Goal: Information Seeking & Learning: Find specific page/section

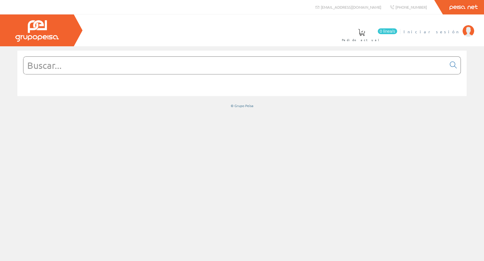
click at [440, 31] on span "Iniciar sesión" at bounding box center [431, 32] width 56 height 6
click at [45, 59] on input "text" at bounding box center [234, 65] width 423 height 17
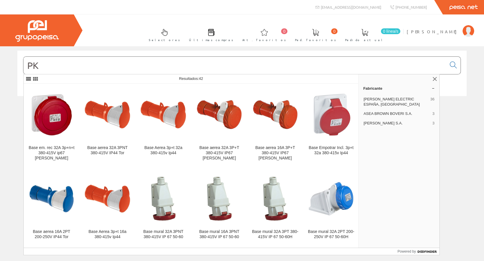
type input "P"
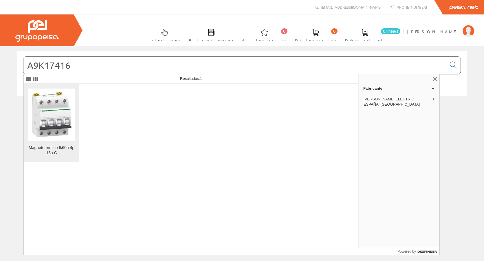
type input "A9K17416"
drag, startPoint x: 54, startPoint y: 107, endPoint x: 51, endPoint y: 106, distance: 3.3
click at [54, 107] on img at bounding box center [51, 114] width 46 height 46
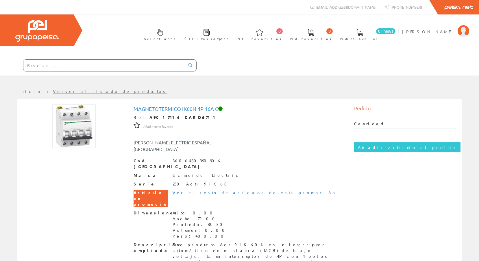
click at [54, 64] on input "text" at bounding box center [104, 66] width 162 height 12
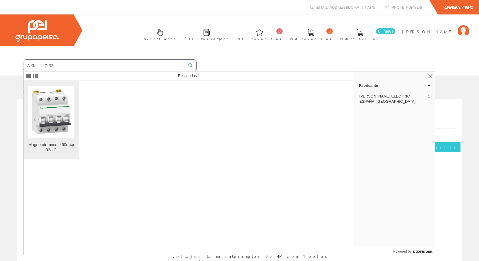
type input "A9K17432"
click at [65, 99] on img at bounding box center [51, 112] width 46 height 46
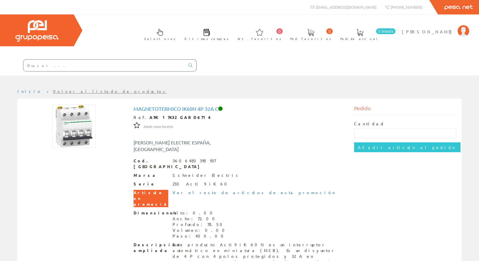
click at [43, 73] on div at bounding box center [98, 66] width 197 height 20
click at [44, 71] on div at bounding box center [110, 65] width 174 height 12
click at [44, 66] on input "text" at bounding box center [104, 66] width 162 height 12
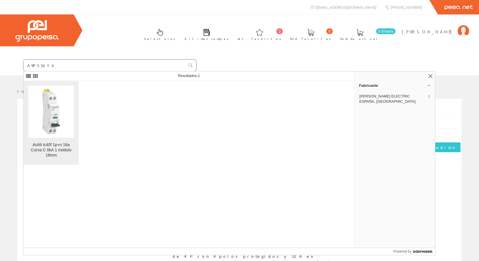
type input "A9P53616"
click at [63, 111] on img at bounding box center [51, 112] width 46 height 46
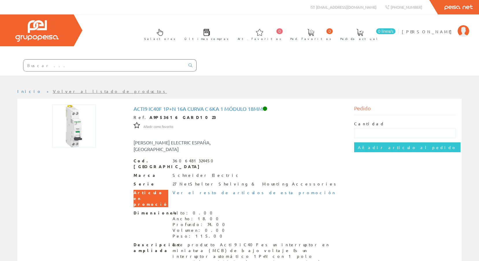
click at [429, 70] on div "Selectores Últimas compras 0 0" at bounding box center [239, 44] width 479 height 61
click at [137, 61] on input "text" at bounding box center [104, 66] width 162 height 12
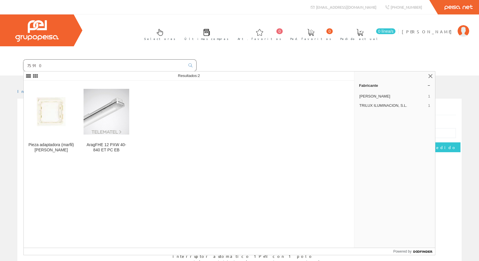
drag, startPoint x: 107, startPoint y: 66, endPoint x: -1, endPoint y: 78, distance: 108.9
click at [0, 78] on html "info@peisa.com Peisa Net 0 0" at bounding box center [239, 130] width 479 height 261
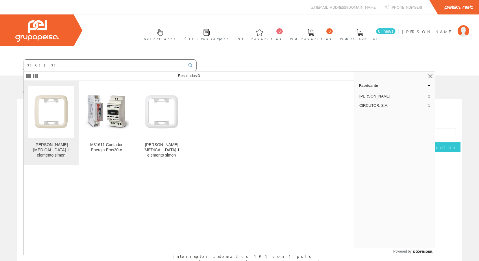
type input "31611-31"
click at [75, 108] on link "Marco de urea 1 elemento simon" at bounding box center [51, 123] width 55 height 84
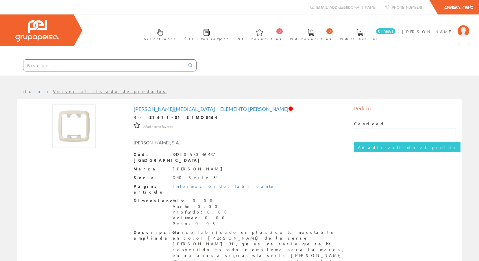
click at [108, 66] on input "text" at bounding box center [104, 66] width 162 height 12
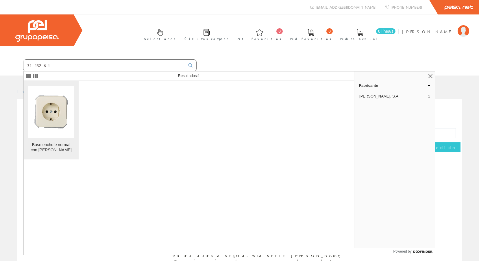
type input "31432-61"
click at [41, 125] on img at bounding box center [51, 112] width 46 height 46
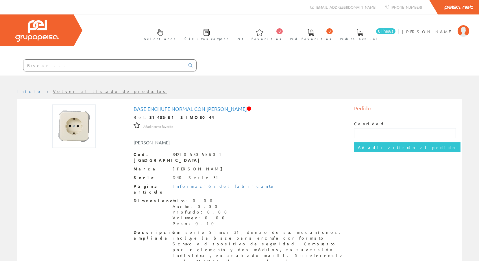
click at [93, 63] on input "text" at bounding box center [104, 66] width 162 height 12
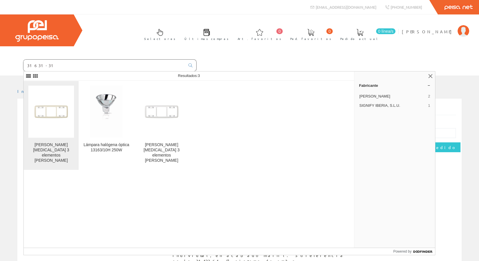
type input "31631-31"
click at [52, 105] on img at bounding box center [51, 112] width 46 height 46
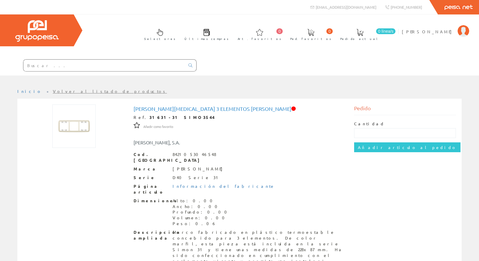
click at [133, 64] on input "text" at bounding box center [104, 66] width 162 height 12
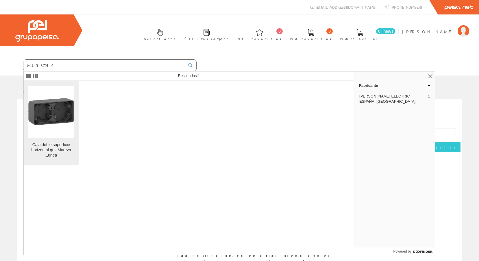
type input "MUR37914"
click at [48, 117] on img at bounding box center [51, 112] width 46 height 46
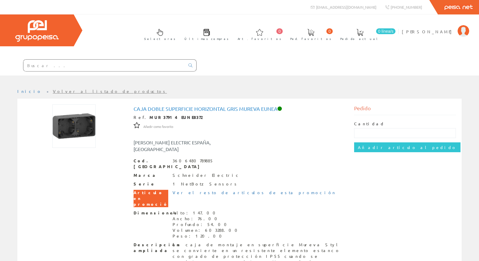
click at [41, 69] on input "text" at bounding box center [104, 66] width 162 height 12
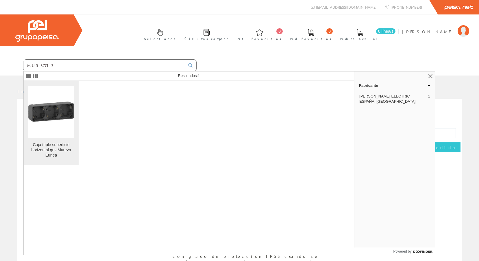
type input "MUR37713"
click at [62, 104] on img at bounding box center [51, 112] width 46 height 46
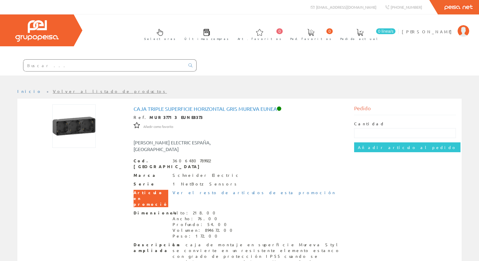
click at [49, 67] on input "text" at bounding box center [104, 66] width 162 height 12
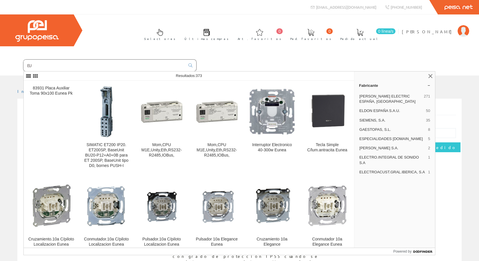
type input "E"
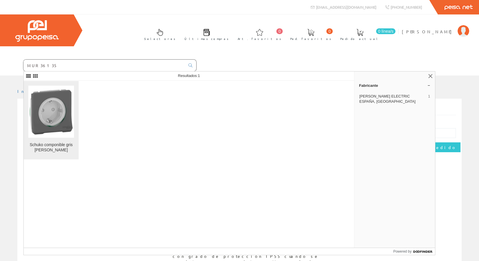
type input "MUR36135"
click at [64, 101] on img at bounding box center [51, 112] width 46 height 46
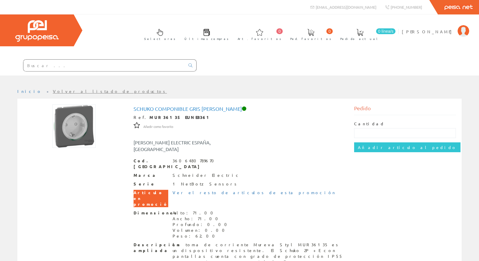
click at [78, 64] on input "text" at bounding box center [104, 66] width 162 height 12
click at [87, 68] on input "text" at bounding box center [104, 66] width 162 height 12
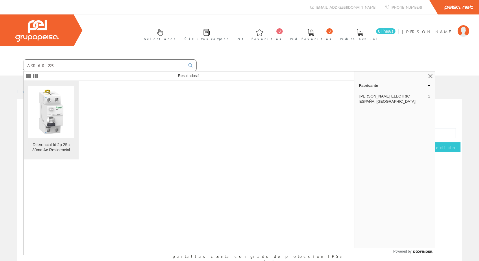
type input "A9R60225"
click at [70, 92] on img at bounding box center [51, 112] width 46 height 46
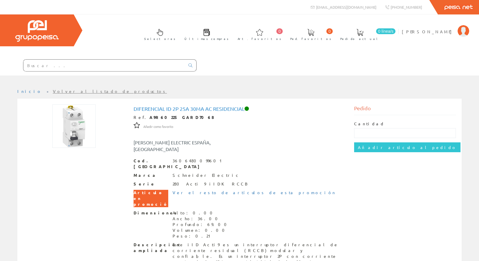
click at [38, 71] on input "text" at bounding box center [104, 66] width 162 height 12
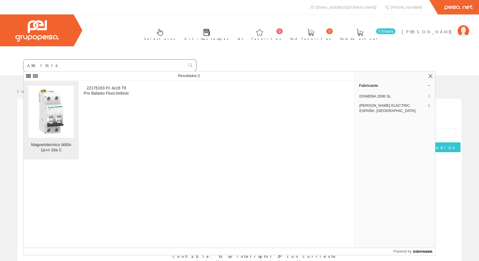
type input "A9K17616"
click at [46, 99] on img at bounding box center [51, 112] width 46 height 46
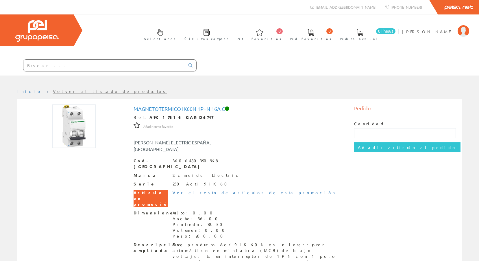
click at [57, 68] on input "text" at bounding box center [104, 66] width 162 height 12
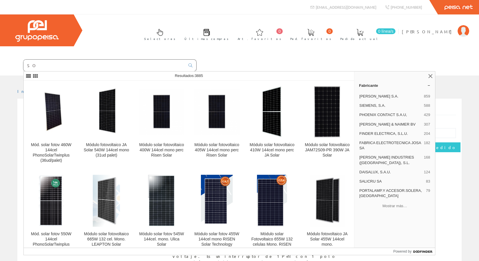
type input "S"
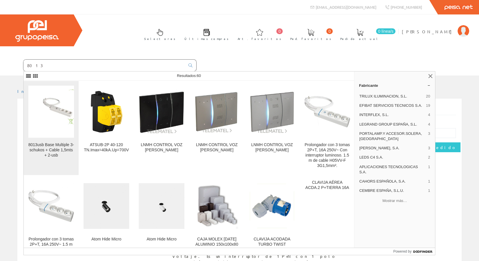
type input "8013"
click at [58, 123] on img at bounding box center [51, 111] width 46 height 45
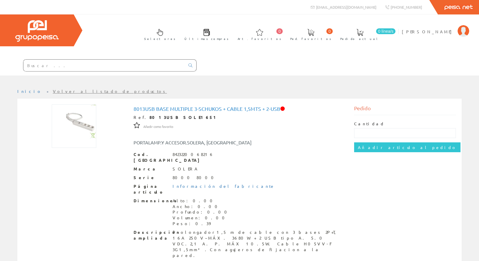
click at [95, 65] on input "text" at bounding box center [104, 66] width 162 height 12
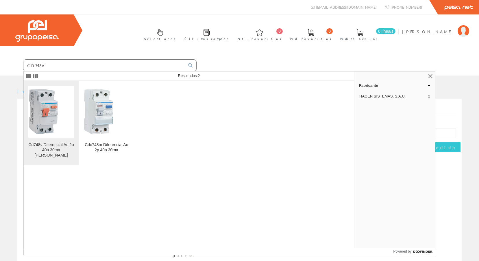
type input "CD748V"
click at [74, 101] on link "Cd748v Diferencial Ac 2p 40a 30ma [PERSON_NAME]" at bounding box center [51, 123] width 55 height 84
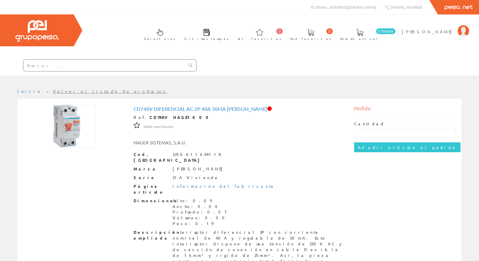
click at [82, 67] on input "text" at bounding box center [104, 66] width 162 height 12
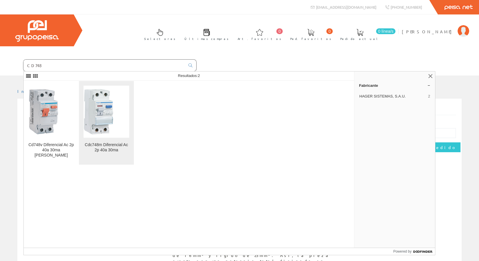
type input "CD748"
click at [99, 108] on img at bounding box center [107, 112] width 46 height 46
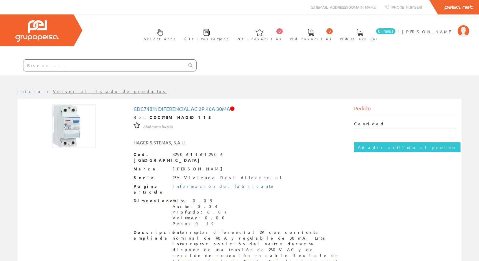
click at [77, 71] on input "text" at bounding box center [104, 66] width 162 height 12
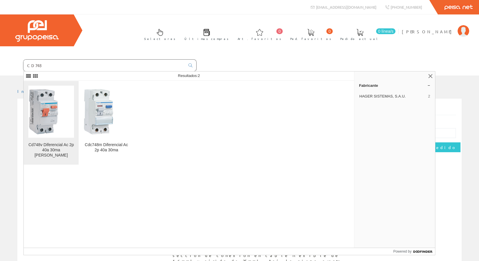
type input "CD748"
click at [67, 104] on img at bounding box center [51, 112] width 46 height 46
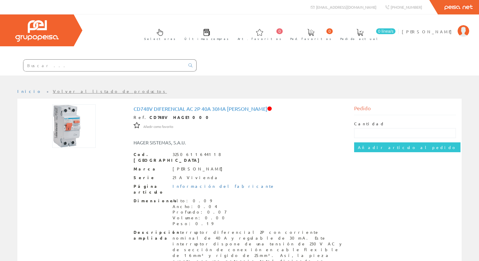
scroll to position [29, 0]
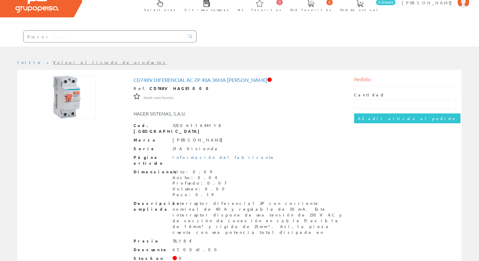
click at [125, 29] on div at bounding box center [98, 37] width 197 height 20
click at [125, 33] on input "text" at bounding box center [104, 37] width 162 height 12
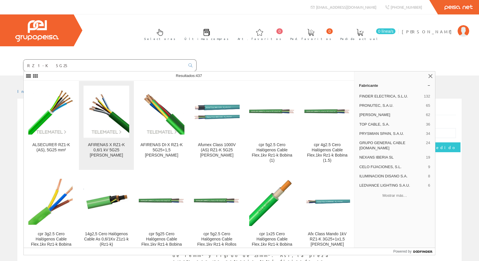
type input "RZ1-K 5G25"
click at [93, 110] on img at bounding box center [107, 112] width 46 height 46
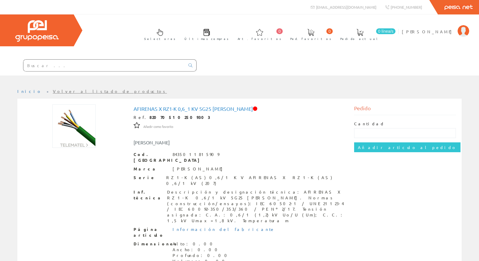
click at [51, 62] on input "text" at bounding box center [104, 66] width 162 height 12
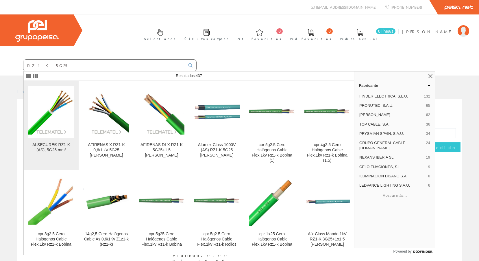
type input "RZ1-K 5G25"
click at [47, 115] on img at bounding box center [51, 112] width 46 height 46
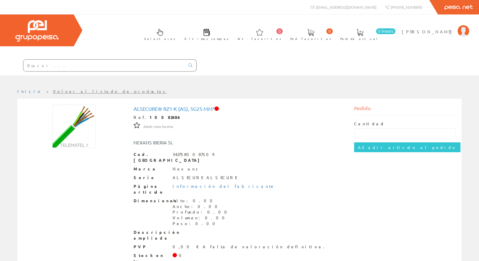
click at [95, 62] on input "text" at bounding box center [104, 66] width 162 height 12
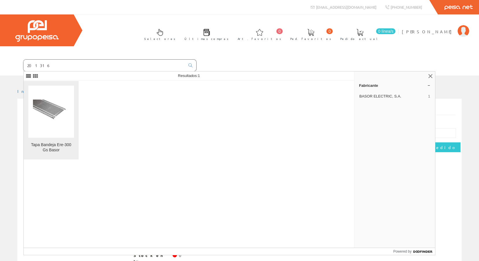
type input "201316"
click at [52, 108] on img at bounding box center [51, 111] width 37 height 25
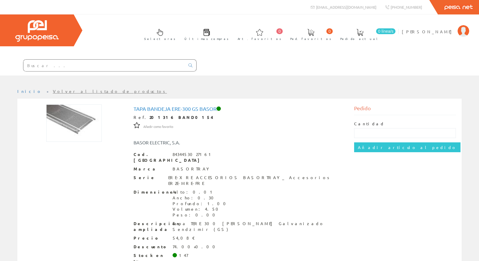
click at [169, 66] on input "text" at bounding box center [104, 66] width 162 height 12
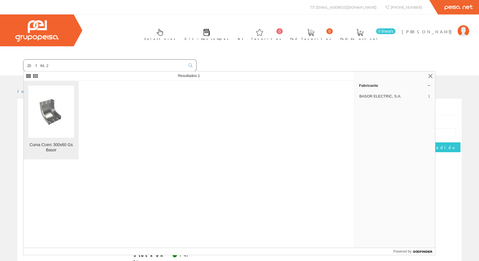
type input "201462"
click at [60, 110] on img at bounding box center [51, 111] width 37 height 27
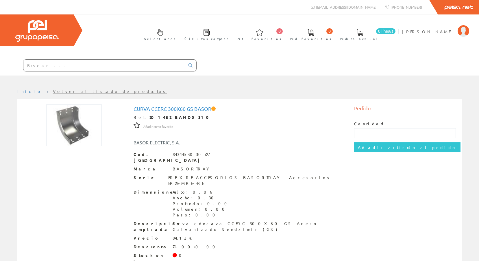
click at [166, 62] on input "text" at bounding box center [104, 66] width 162 height 12
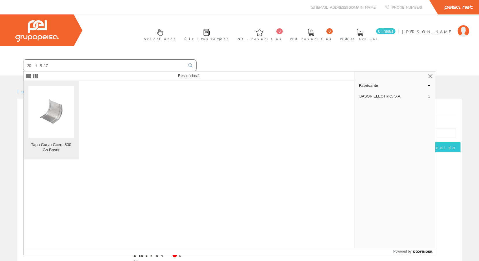
type input "201547"
click at [27, 119] on link "Tapa Curva Ccerc 300 Gs Basor" at bounding box center [51, 120] width 55 height 78
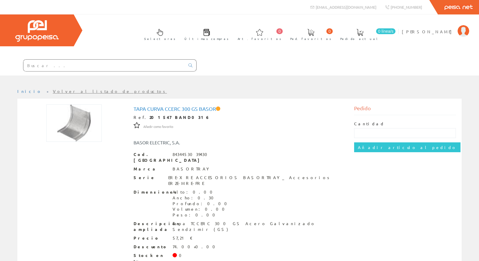
click at [47, 70] on input "text" at bounding box center [104, 66] width 162 height 12
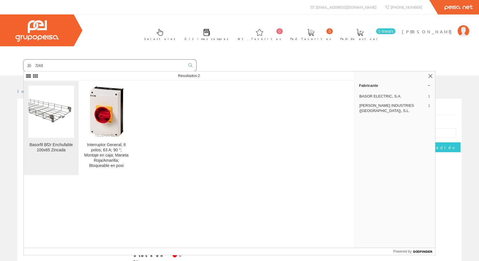
type input "207248"
click at [50, 109] on img at bounding box center [51, 112] width 46 height 34
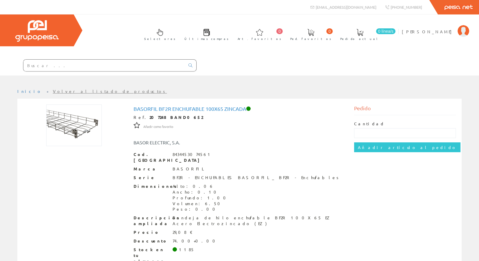
click at [142, 67] on input "text" at bounding box center [104, 66] width 162 height 12
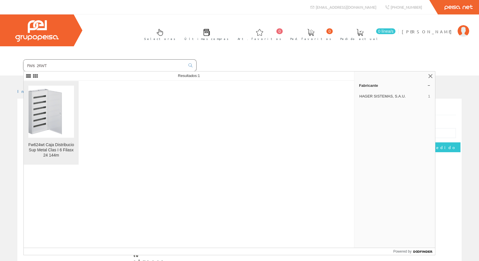
type input "FW624WT"
click at [48, 111] on img at bounding box center [51, 112] width 46 height 46
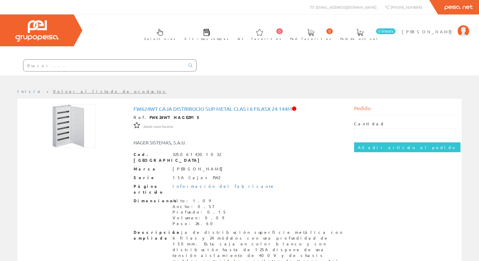
click at [42, 62] on input "text" at bounding box center [104, 66] width 162 height 12
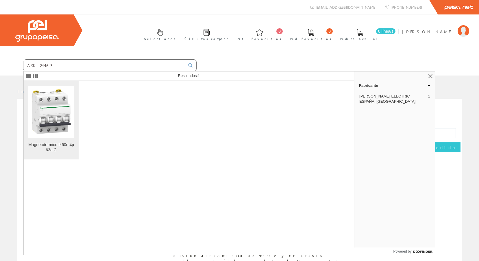
type input "A9K24463"
click at [45, 120] on img at bounding box center [51, 112] width 46 height 46
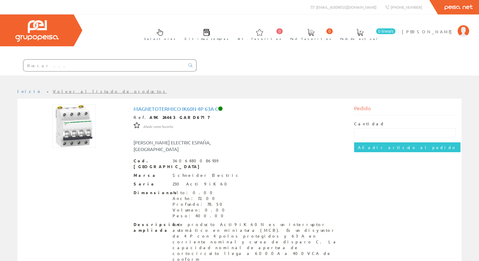
click at [132, 63] on input "text" at bounding box center [104, 66] width 162 height 12
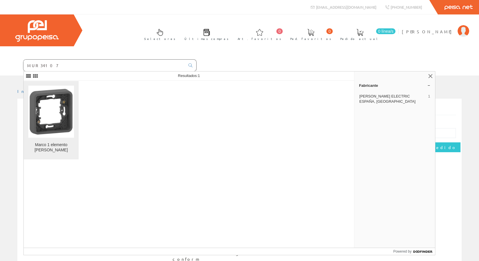
type input "MUR34107"
click at [54, 103] on img at bounding box center [51, 112] width 46 height 46
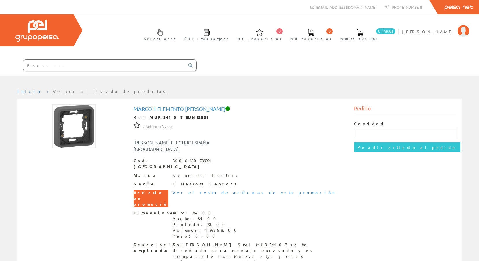
click at [54, 69] on input "text" at bounding box center [104, 66] width 162 height 12
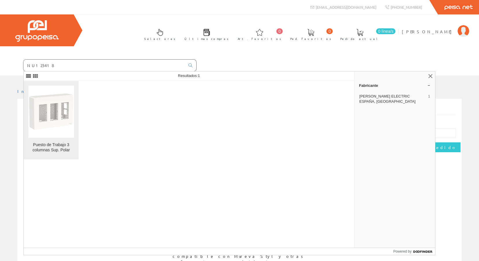
type input "NU123418"
click at [61, 107] on img at bounding box center [51, 112] width 46 height 46
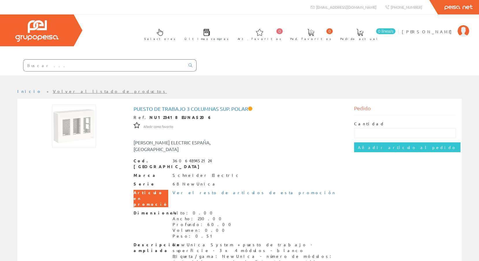
click at [132, 70] on input "text" at bounding box center [104, 66] width 162 height 12
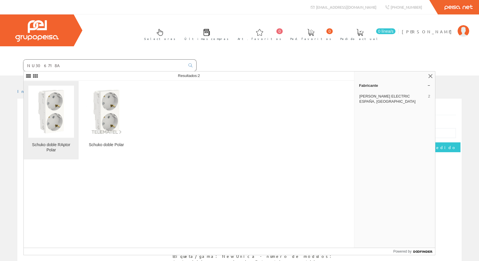
type input "NU306718A"
click at [62, 110] on img at bounding box center [51, 112] width 46 height 46
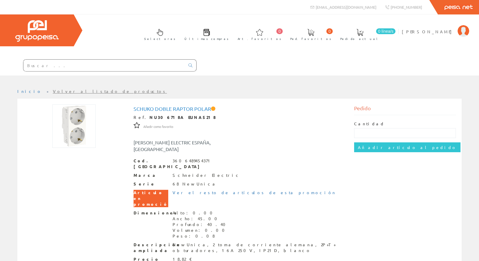
click at [96, 67] on input "text" at bounding box center [104, 66] width 162 height 12
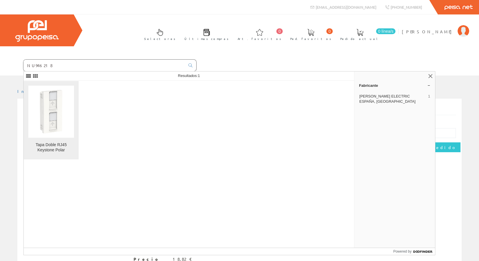
type input "NU946218"
click at [60, 107] on img at bounding box center [51, 112] width 46 height 46
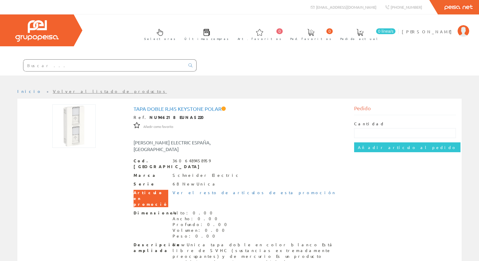
click at [64, 70] on input "text" at bounding box center [104, 66] width 162 height 12
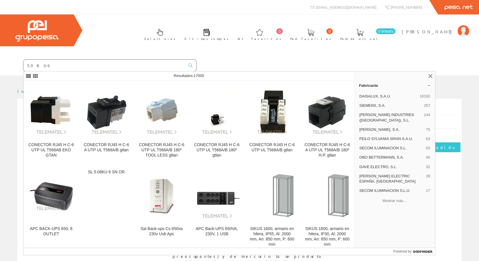
click at [56, 68] on input "50KU6" at bounding box center [104, 66] width 162 height 12
drag, startPoint x: 56, startPoint y: 68, endPoint x: 1, endPoint y: 65, distance: 55.3
click at [1, 65] on form "50KU6" at bounding box center [98, 65] width 197 height 12
type input "9"
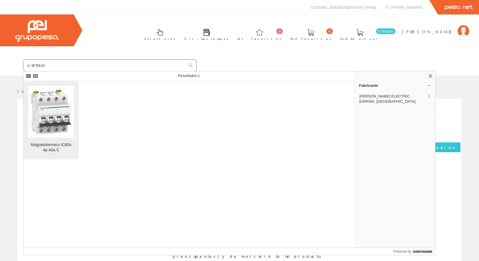
type input "A9F79440"
click at [69, 110] on img at bounding box center [51, 112] width 46 height 46
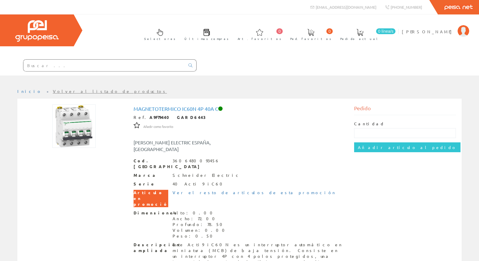
click at [62, 64] on input "text" at bounding box center [104, 66] width 162 height 12
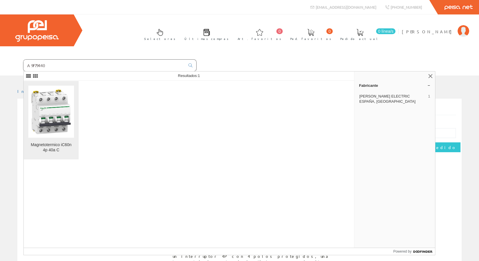
type input "A9F79440"
click at [60, 105] on img at bounding box center [51, 112] width 46 height 46
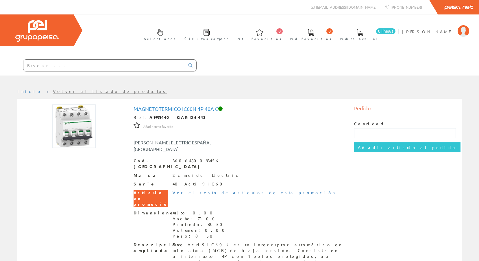
click at [69, 68] on input "text" at bounding box center [104, 66] width 162 height 12
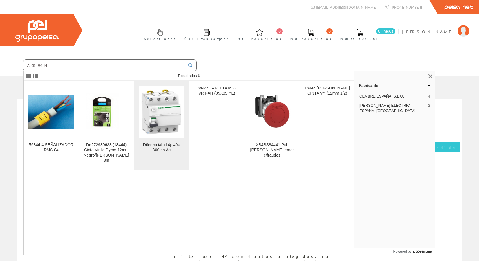
type input "A9R8444"
click at [168, 132] on img at bounding box center [162, 112] width 46 height 46
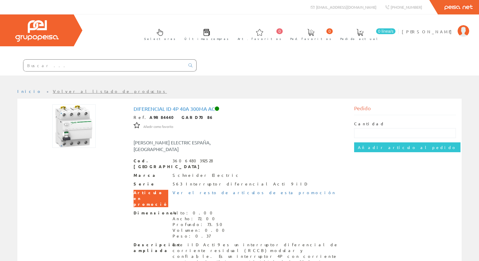
click at [46, 74] on div at bounding box center [98, 66] width 197 height 20
click at [45, 71] on input "text" at bounding box center [104, 66] width 162 height 12
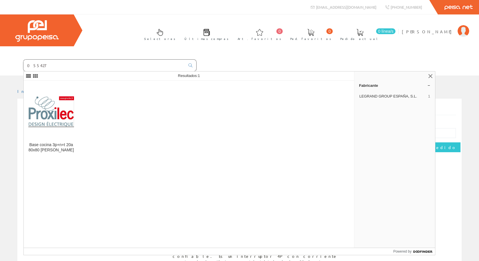
drag, startPoint x: 68, startPoint y: 67, endPoint x: -1, endPoint y: 64, distance: 68.9
click at [0, 64] on html "info@peisa.com Peisa Net 0 0" at bounding box center [239, 130] width 479 height 261
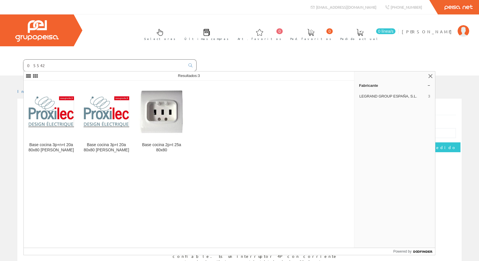
type input "055427"
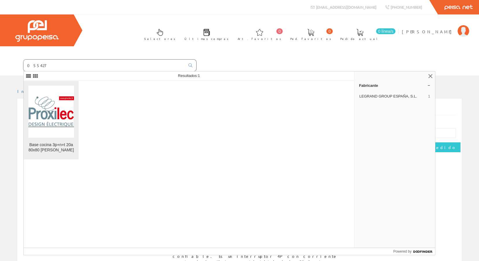
click at [64, 113] on img at bounding box center [51, 111] width 46 height 31
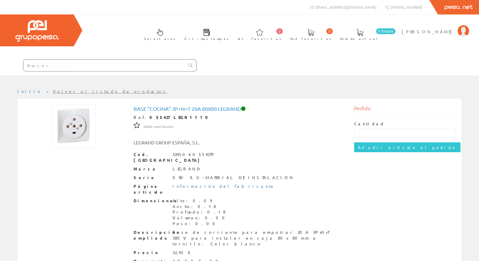
click at [106, 71] on input "text" at bounding box center [104, 66] width 162 height 12
click at [76, 68] on input "text" at bounding box center [104, 66] width 162 height 12
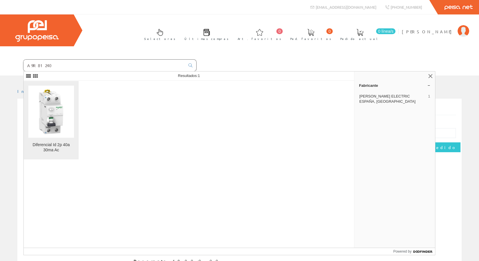
type input "A9R81240"
click at [60, 106] on img at bounding box center [51, 112] width 46 height 46
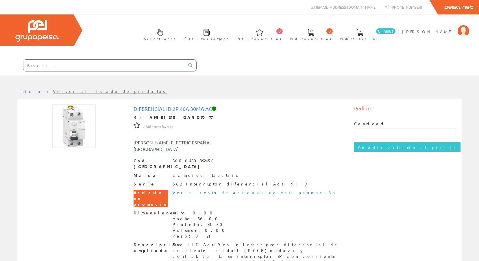
click at [38, 61] on input "text" at bounding box center [104, 66] width 162 height 12
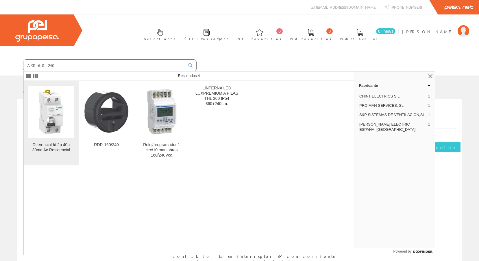
type input "A9R60240"
click at [47, 102] on img at bounding box center [51, 112] width 46 height 46
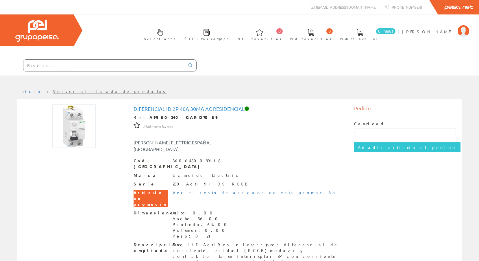
click at [54, 63] on input "text" at bounding box center [104, 66] width 162 height 12
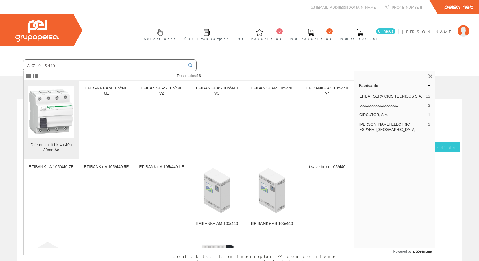
type input "A9Z05440"
click at [47, 111] on img at bounding box center [51, 112] width 46 height 46
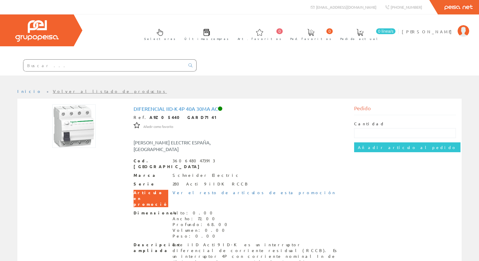
click at [66, 66] on input "text" at bounding box center [104, 66] width 162 height 12
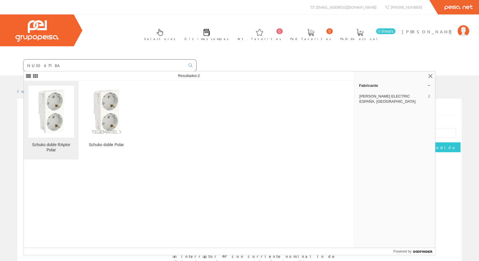
type input "NU306718A"
click at [59, 117] on img at bounding box center [51, 112] width 46 height 46
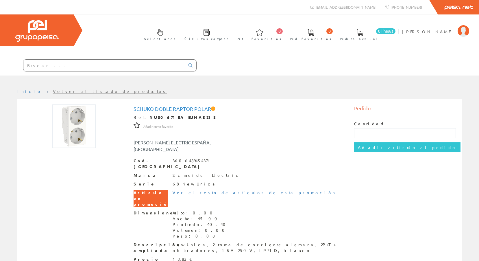
click at [126, 69] on input "text" at bounding box center [104, 66] width 162 height 12
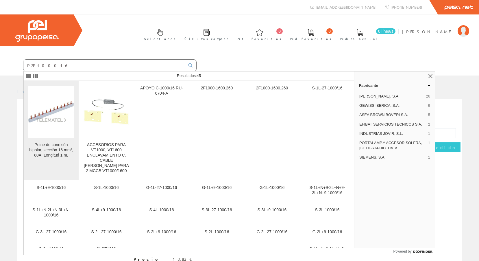
type input "P2P100016"
click at [61, 104] on img at bounding box center [51, 112] width 46 height 22
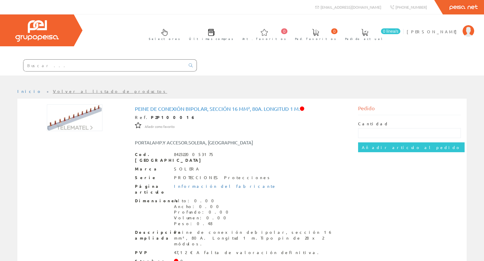
click at [141, 60] on input "text" at bounding box center [104, 66] width 162 height 12
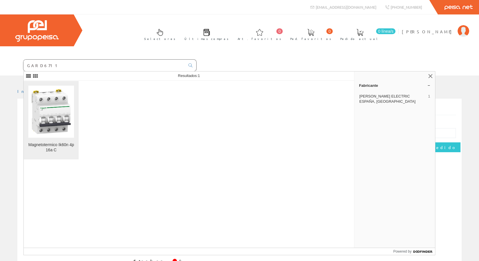
type input "GARD6711"
click at [54, 119] on img at bounding box center [51, 112] width 46 height 46
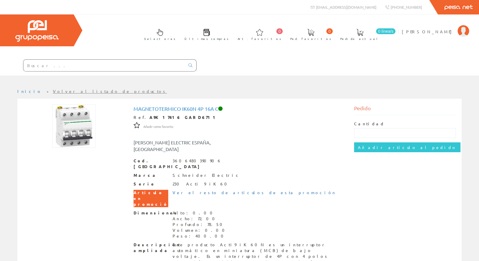
click at [165, 69] on input "text" at bounding box center [104, 66] width 162 height 12
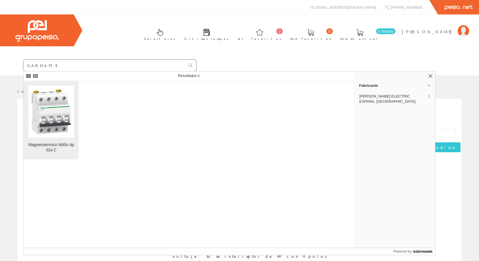
type input "GARD6714"
click at [56, 116] on img at bounding box center [51, 112] width 46 height 46
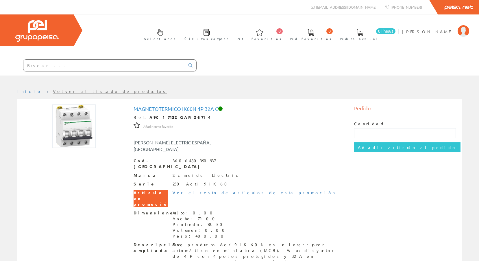
click at [83, 68] on input "text" at bounding box center [104, 66] width 162 height 12
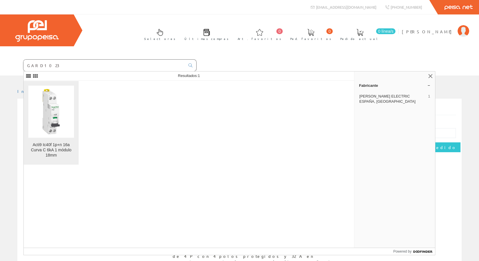
type input "GARD1023"
click at [62, 98] on img at bounding box center [51, 112] width 46 height 46
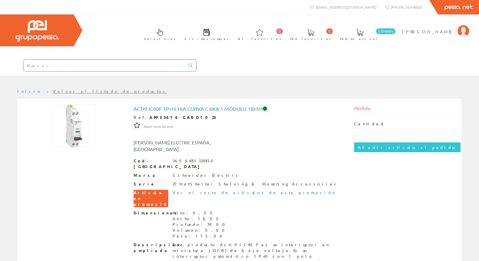
click at [97, 60] on input "text" at bounding box center [104, 66] width 162 height 12
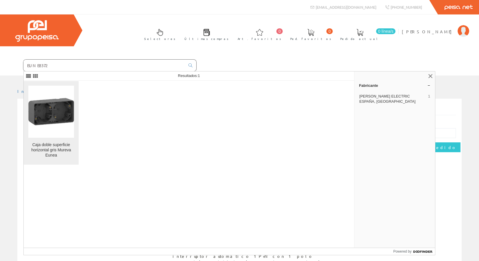
type input "EUNE8372"
click at [67, 102] on img at bounding box center [51, 112] width 46 height 46
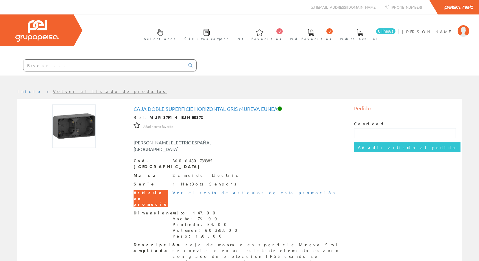
click at [99, 64] on input "text" at bounding box center [104, 66] width 162 height 12
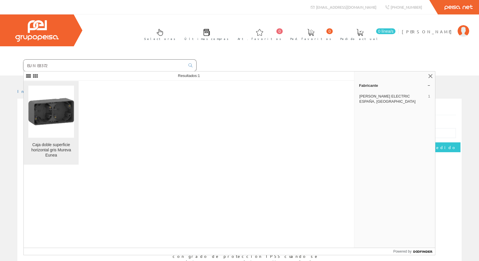
type input "EUNE8372"
click at [73, 100] on img at bounding box center [51, 112] width 46 height 46
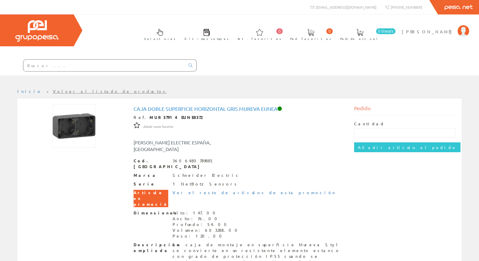
click at [84, 65] on input "text" at bounding box center [104, 66] width 162 height 12
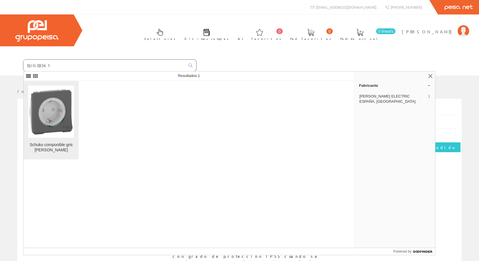
type input "EUNE8361"
click at [59, 108] on img at bounding box center [51, 112] width 46 height 46
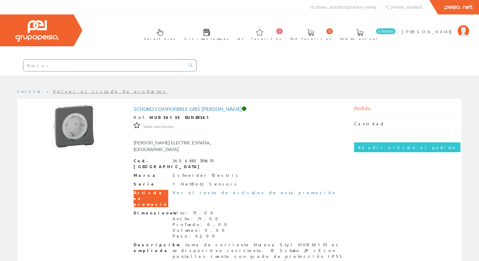
click at [128, 69] on input "text" at bounding box center [104, 66] width 162 height 12
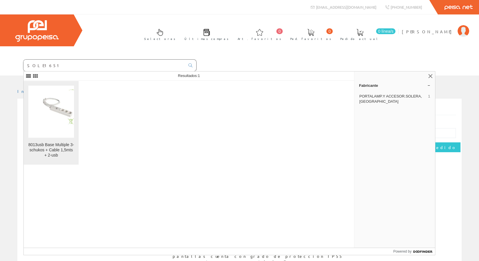
type input "SOLE1651"
click at [70, 108] on img at bounding box center [51, 111] width 46 height 45
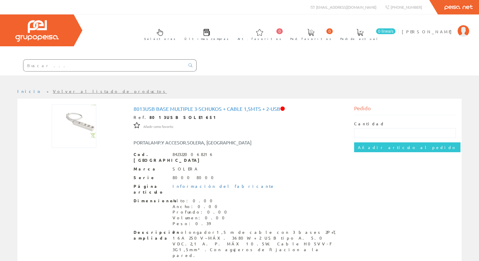
click at [124, 66] on input "text" at bounding box center [104, 66] width 162 height 12
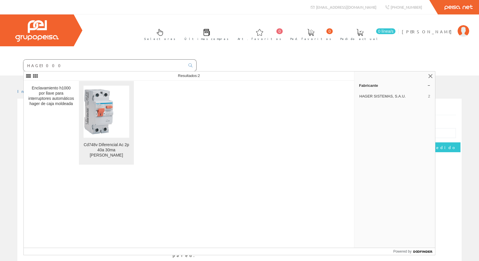
type input "HAGE1000"
click at [102, 98] on img at bounding box center [107, 112] width 46 height 46
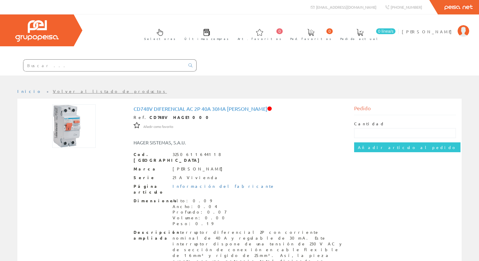
click at [134, 69] on input "text" at bounding box center [104, 66] width 162 height 12
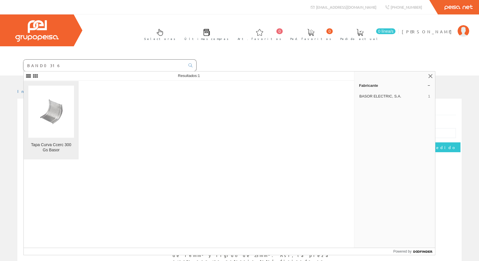
type input "BAND0316"
click at [60, 112] on img at bounding box center [51, 111] width 37 height 25
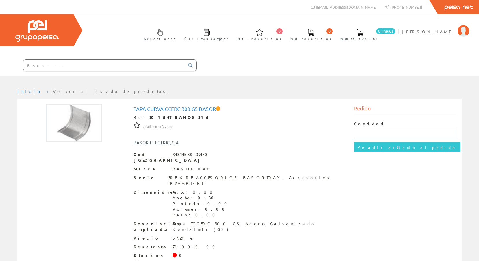
click at [142, 67] on input "text" at bounding box center [104, 66] width 162 height 12
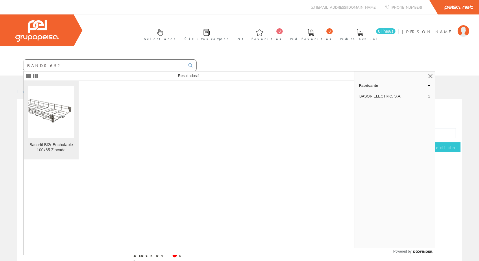
type input "BAND0652"
click at [59, 108] on img at bounding box center [51, 112] width 46 height 34
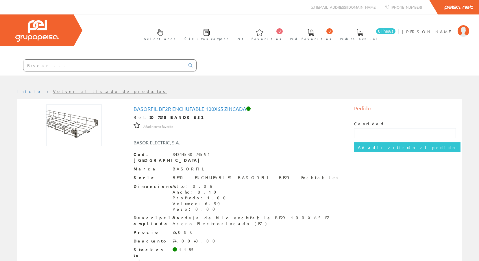
click at [83, 71] on div at bounding box center [98, 66] width 197 height 20
click at [80, 64] on input "text" at bounding box center [104, 66] width 162 height 12
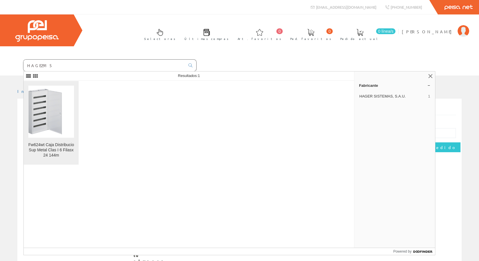
type input "HAGE2915"
click at [47, 92] on img at bounding box center [51, 112] width 46 height 46
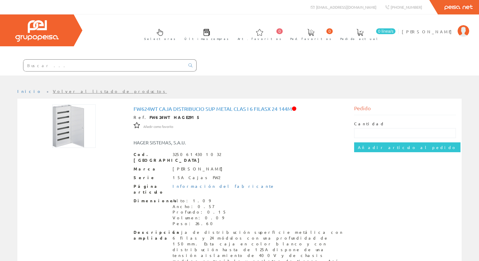
click at [144, 55] on div "Selectores Últimas compras 0 0" at bounding box center [239, 44] width 479 height 61
click at [136, 66] on input "text" at bounding box center [104, 66] width 162 height 12
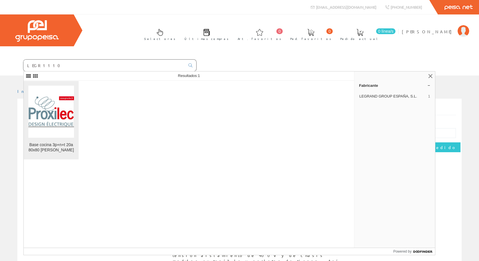
type input "LEGR1110"
click at [47, 110] on img at bounding box center [51, 111] width 46 height 31
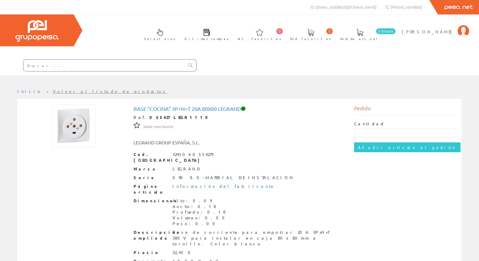
click at [95, 65] on input "text" at bounding box center [104, 66] width 162 height 12
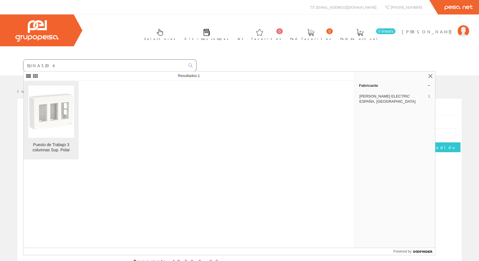
type input "EUNA5206"
click at [48, 109] on figure at bounding box center [51, 112] width 46 height 52
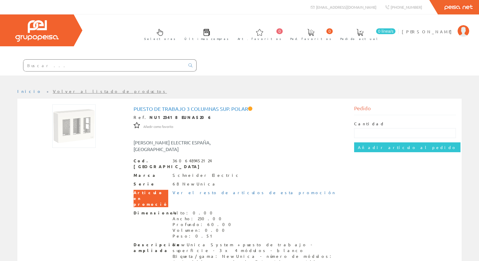
drag, startPoint x: 72, startPoint y: 58, endPoint x: 72, endPoint y: 61, distance: 3.2
click at [72, 58] on div at bounding box center [98, 66] width 197 height 20
click at [72, 65] on input "text" at bounding box center [104, 66] width 162 height 12
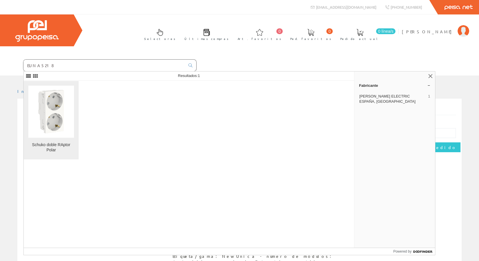
type input "EUNA5218"
click at [50, 121] on img at bounding box center [51, 112] width 46 height 46
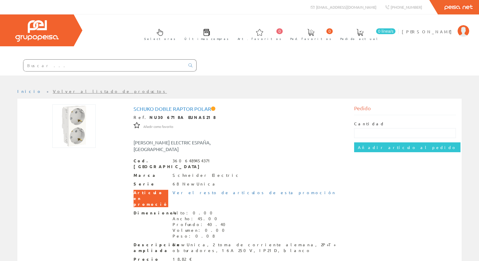
click at [75, 73] on div at bounding box center [98, 66] width 197 height 20
click at [73, 69] on input "text" at bounding box center [104, 66] width 162 height 12
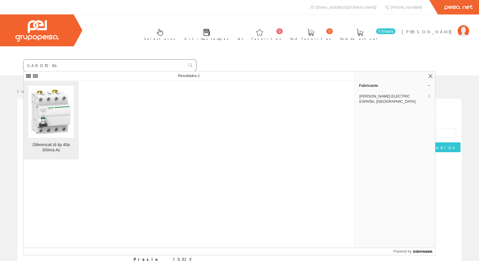
type input "GARD7086"
click at [60, 95] on img at bounding box center [51, 112] width 46 height 46
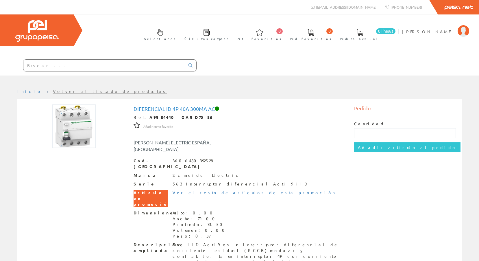
click at [78, 69] on input "text" at bounding box center [104, 66] width 162 height 12
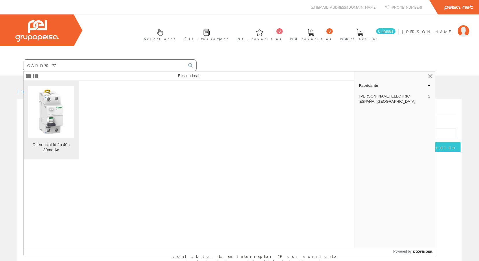
type input "GARD7077"
click at [58, 102] on img at bounding box center [51, 112] width 46 height 46
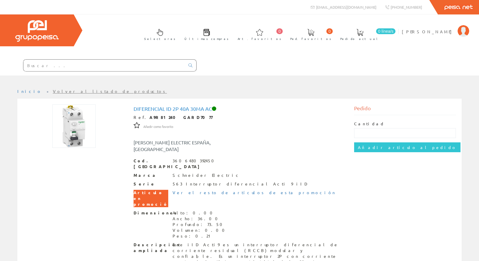
click at [66, 63] on input "text" at bounding box center [104, 66] width 162 height 12
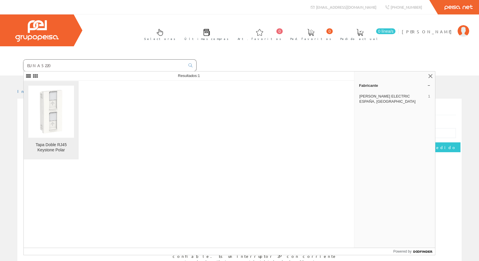
type input "EUNA5220"
click at [59, 88] on figure at bounding box center [51, 112] width 46 height 52
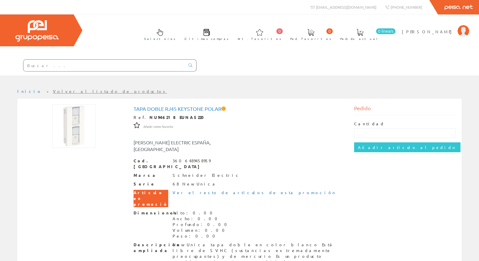
click at [74, 67] on input "text" at bounding box center [104, 66] width 162 height 12
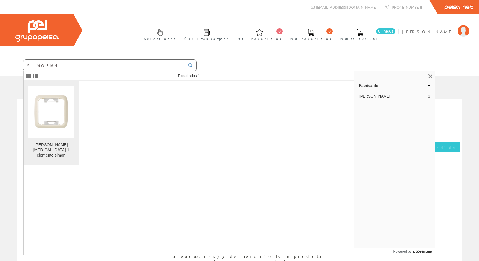
type input "SIMO3464"
click at [62, 111] on img at bounding box center [51, 112] width 46 height 46
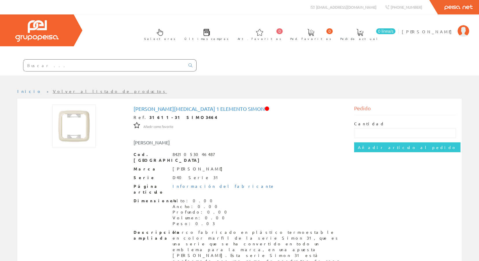
click at [145, 69] on input "text" at bounding box center [104, 66] width 162 height 12
click at [100, 68] on input "text" at bounding box center [104, 66] width 162 height 12
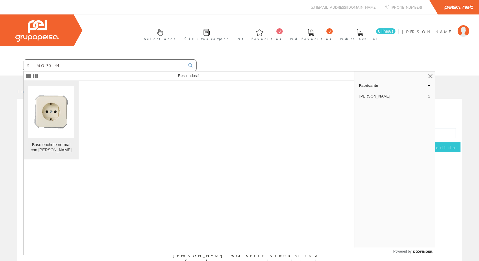
type input "SIMO3044"
click at [74, 95] on link "Base enchufe normal con t.t. schuko simon" at bounding box center [51, 120] width 55 height 78
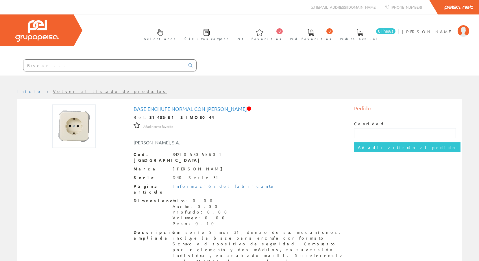
click at [92, 64] on input "text" at bounding box center [104, 66] width 162 height 12
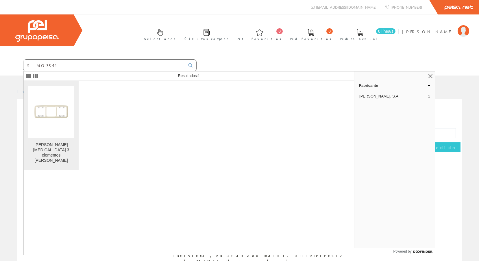
type input "SIMO3544"
click at [48, 110] on img at bounding box center [51, 112] width 46 height 46
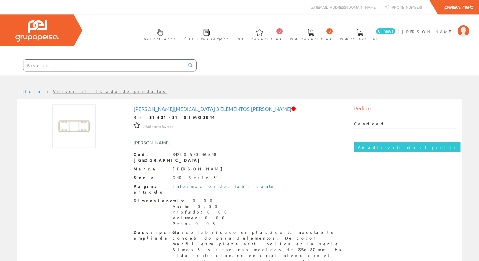
click at [55, 65] on input "text" at bounding box center [104, 66] width 162 height 12
type input "T"
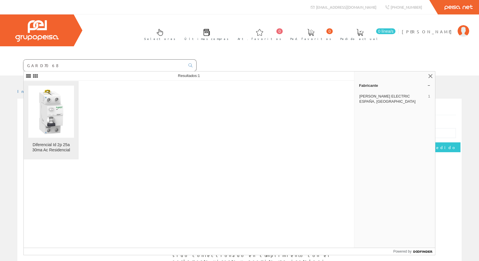
type input "GARD7068"
click at [64, 110] on img at bounding box center [51, 112] width 46 height 46
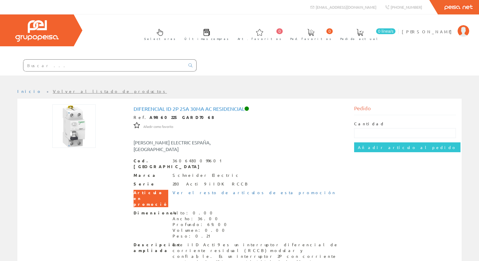
click at [75, 64] on input "text" at bounding box center [104, 66] width 162 height 12
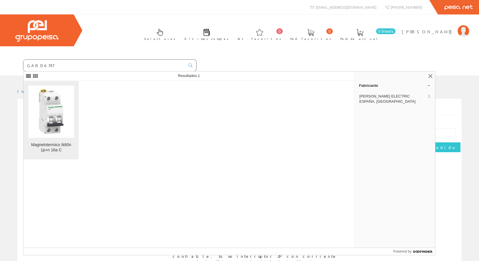
type input "GARD6747"
click at [56, 102] on img at bounding box center [51, 112] width 46 height 46
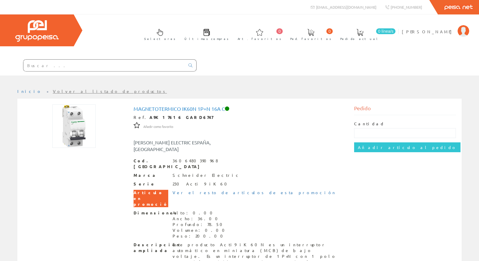
click at [55, 68] on input "text" at bounding box center [104, 66] width 162 height 12
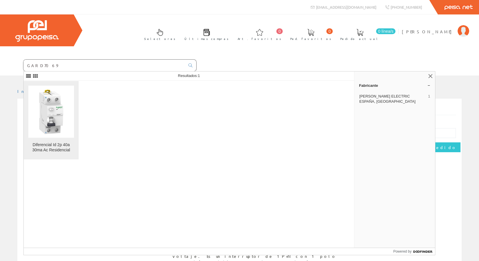
type input "GARD7069"
click at [50, 103] on img at bounding box center [51, 112] width 46 height 46
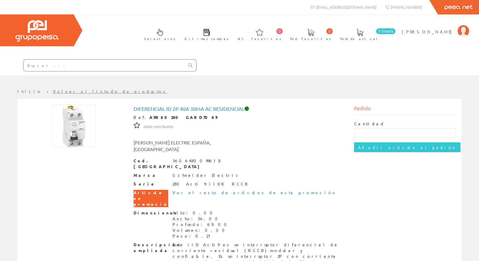
click at [51, 65] on input "text" at bounding box center [104, 66] width 162 height 12
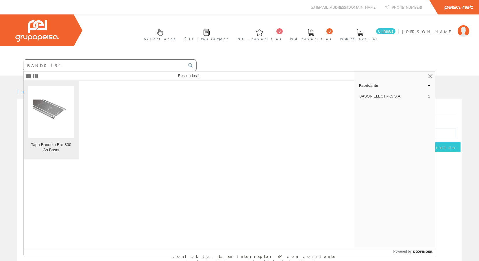
type input "BAND0154"
click at [52, 95] on figure at bounding box center [51, 112] width 46 height 52
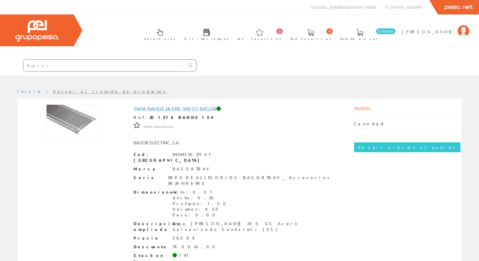
click at [41, 68] on input "text" at bounding box center [104, 66] width 162 height 12
type input "N"
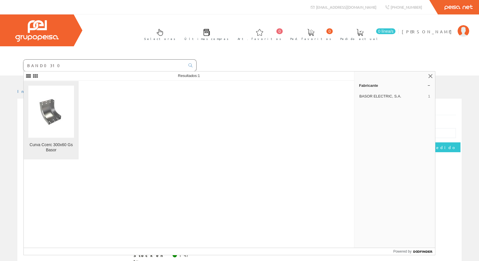
type input "BAND0310"
click at [51, 111] on img at bounding box center [51, 111] width 37 height 27
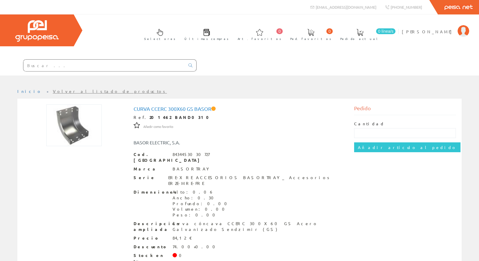
click at [63, 64] on input "text" at bounding box center [104, 66] width 162 height 12
type input "A"
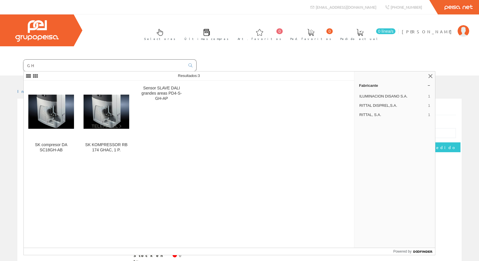
type input "G"
type input "H"
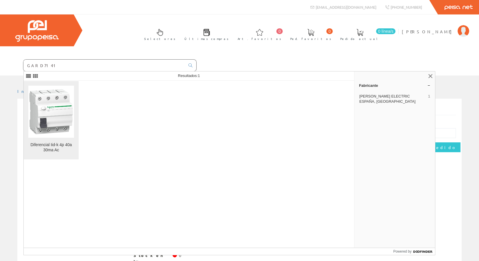
type input "GARD7141"
click at [38, 108] on img at bounding box center [51, 112] width 46 height 46
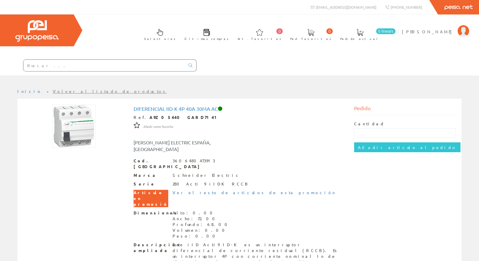
click at [110, 75] on div at bounding box center [239, 79] width 479 height 9
click at [108, 69] on input "text" at bounding box center [104, 66] width 162 height 12
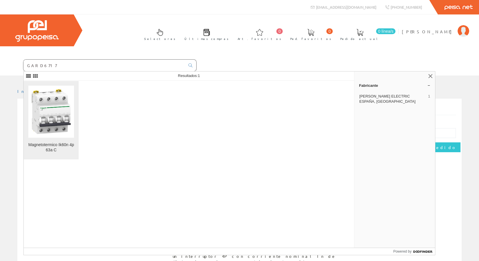
type input "GARD6717"
click at [60, 112] on img at bounding box center [51, 112] width 46 height 46
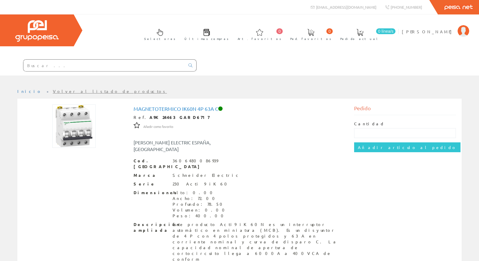
click at [122, 63] on input "text" at bounding box center [104, 66] width 162 height 12
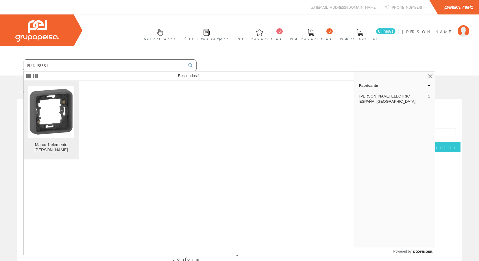
type input "EUNE8381"
click at [61, 110] on img at bounding box center [51, 112] width 46 height 46
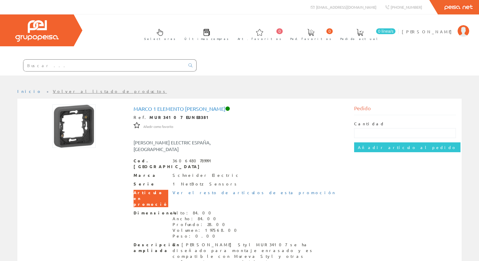
click at [75, 71] on div at bounding box center [98, 66] width 197 height 20
click at [73, 69] on input "text" at bounding box center [104, 66] width 162 height 12
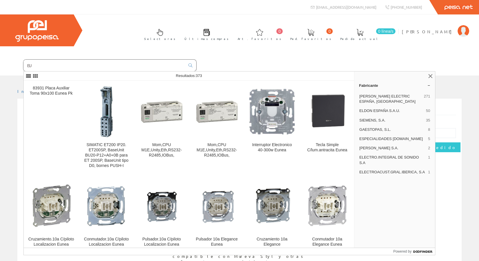
type input "E"
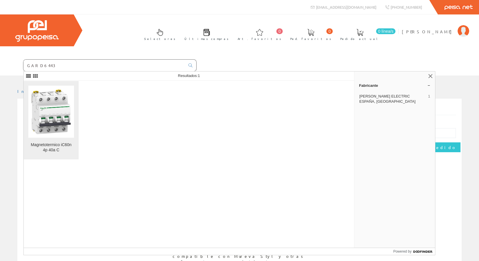
type input "GARD6443"
click at [67, 99] on img at bounding box center [51, 112] width 46 height 46
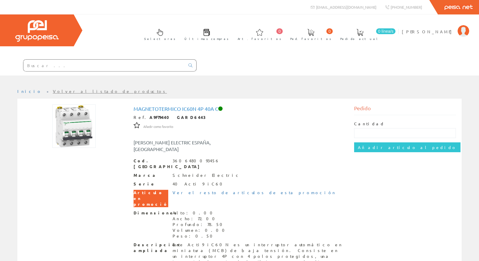
click at [78, 67] on input "text" at bounding box center [104, 66] width 162 height 12
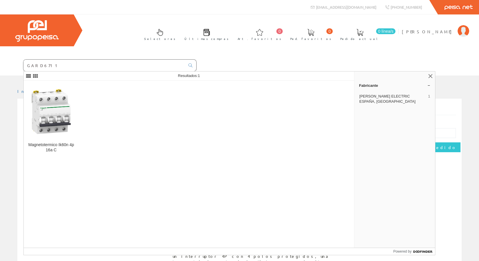
type input "GARD6711"
drag, startPoint x: 17, startPoint y: 123, endPoint x: 19, endPoint y: 120, distance: 3.4
click at [17, 123] on div "Magnetotermico iC60n 4p 40a C Ref. A9F79440 GARD6443 Añadir como favorito Añadi…" at bounding box center [239, 224] width 453 height 250
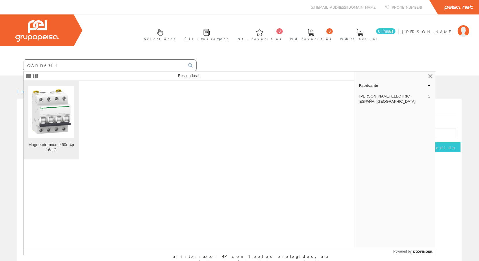
click at [38, 112] on img at bounding box center [51, 112] width 46 height 46
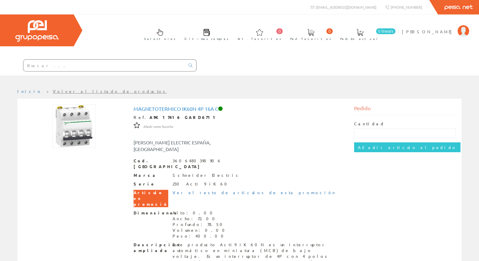
click at [73, 68] on input "text" at bounding box center [104, 66] width 162 height 12
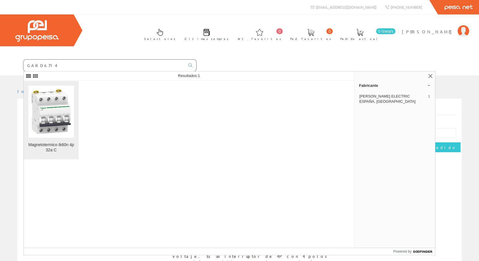
type input "GARD6714"
click at [58, 102] on img at bounding box center [51, 112] width 46 height 46
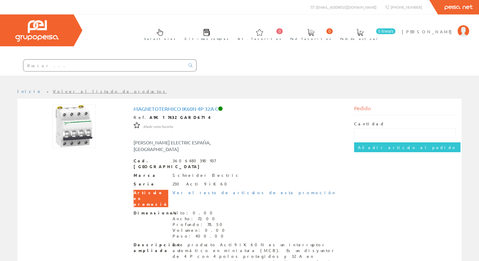
click at [56, 65] on input "text" at bounding box center [104, 66] width 162 height 12
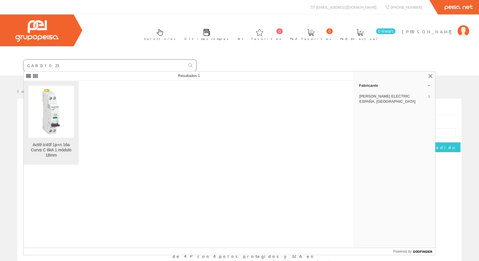
type input "GARD1023"
click at [53, 97] on img at bounding box center [51, 112] width 46 height 46
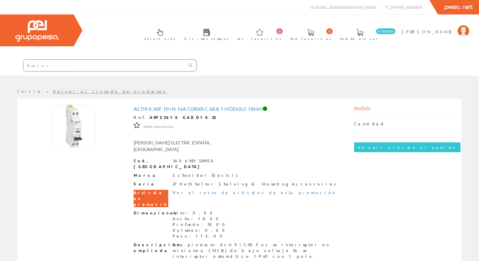
click at [47, 63] on input "text" at bounding box center [104, 66] width 162 height 12
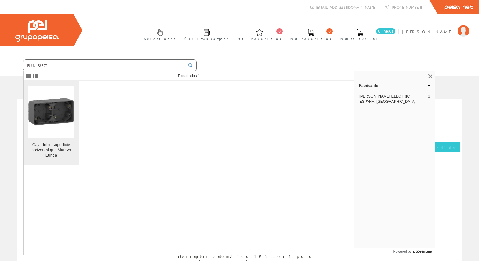
type input "EUNE8372"
click at [56, 89] on img at bounding box center [51, 112] width 46 height 46
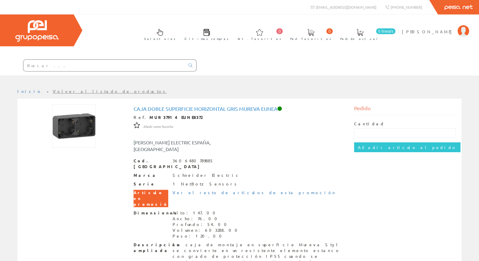
click at [41, 68] on input "text" at bounding box center [104, 66] width 162 height 12
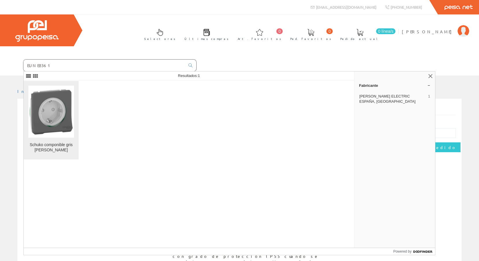
type input "EUNE8361"
click at [59, 97] on img at bounding box center [51, 112] width 46 height 46
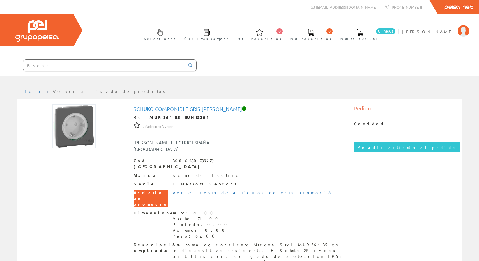
click at [56, 59] on div at bounding box center [110, 65] width 174 height 12
click at [53, 67] on input "text" at bounding box center [104, 66] width 162 height 12
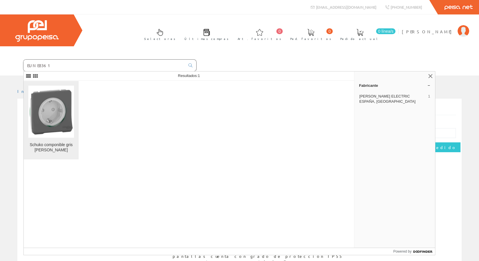
type input "EUNE8361"
click at [49, 119] on img at bounding box center [51, 112] width 46 height 46
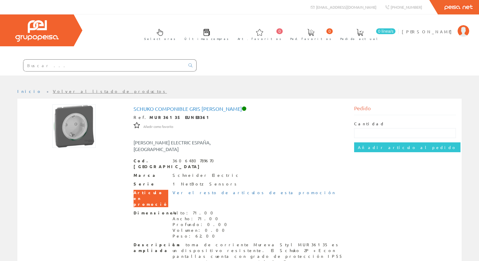
click at [66, 67] on input "text" at bounding box center [104, 66] width 162 height 12
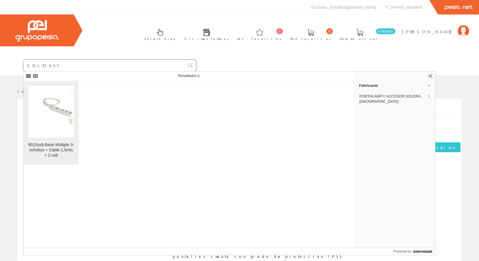
type input "SOLE1651"
click at [61, 100] on img at bounding box center [51, 111] width 46 height 45
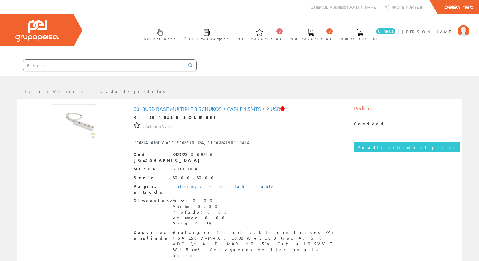
click at [51, 64] on input "text" at bounding box center [104, 66] width 162 height 12
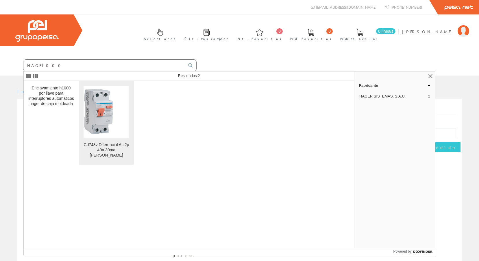
type input "HAGE1000"
click at [110, 97] on img at bounding box center [107, 112] width 46 height 46
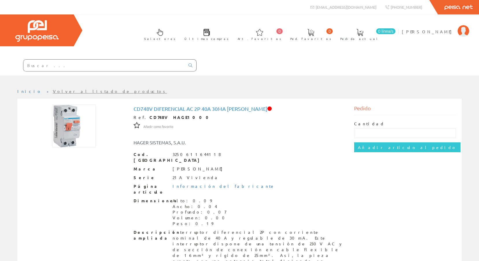
click at [43, 72] on div at bounding box center [98, 66] width 197 height 20
click at [45, 61] on input "text" at bounding box center [104, 66] width 162 height 12
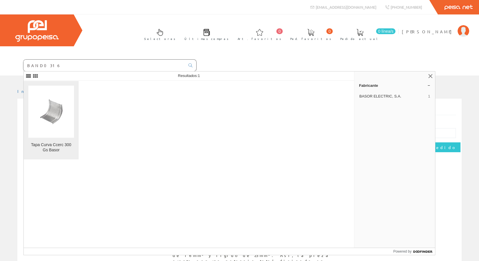
type input "BAND0316"
click at [61, 104] on img at bounding box center [51, 111] width 37 height 25
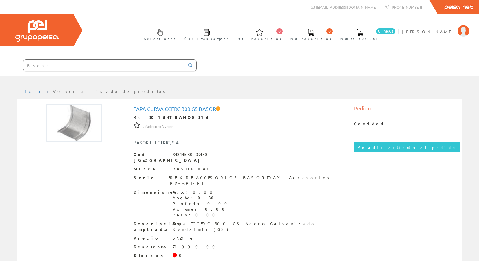
click at [55, 61] on input "text" at bounding box center [104, 66] width 162 height 12
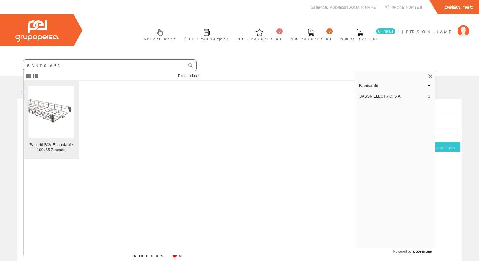
type input "BAND0652"
click at [60, 111] on img at bounding box center [51, 112] width 46 height 34
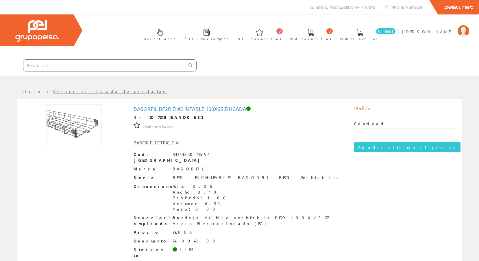
click at [56, 61] on input "text" at bounding box center [104, 66] width 162 height 12
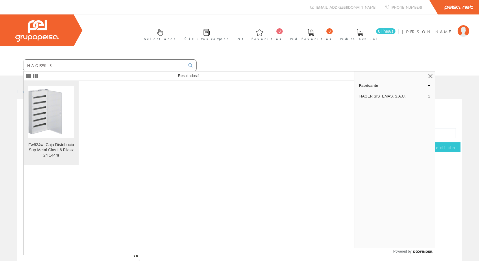
type input "HAGE2915"
click at [59, 103] on img at bounding box center [51, 112] width 46 height 46
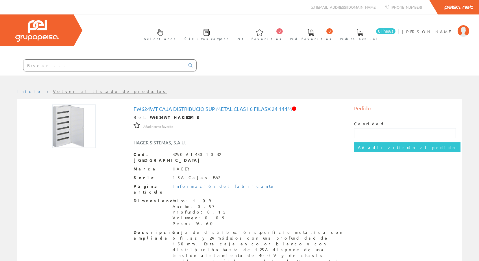
click at [48, 61] on input "text" at bounding box center [104, 66] width 162 height 12
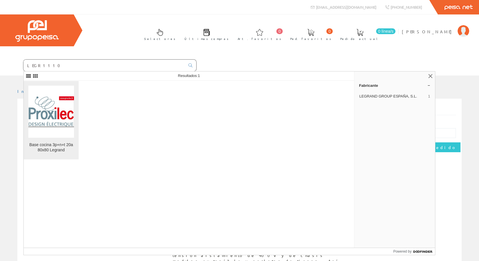
type input "LEGR1110"
click at [48, 99] on img at bounding box center [51, 111] width 46 height 31
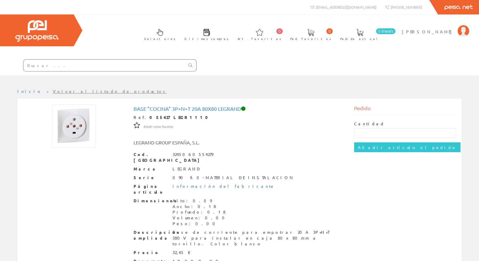
click at [63, 67] on input "text" at bounding box center [104, 66] width 162 height 12
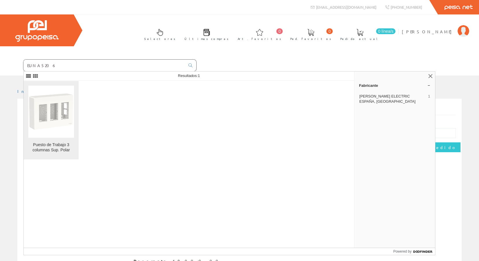
type input "EUNA5206"
click at [56, 106] on img at bounding box center [51, 112] width 46 height 46
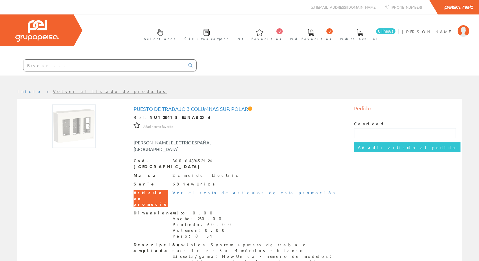
click at [47, 68] on input "text" at bounding box center [104, 66] width 162 height 12
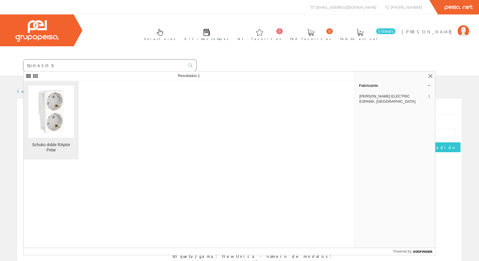
type input "EUNA5218"
click at [43, 118] on img at bounding box center [51, 112] width 46 height 46
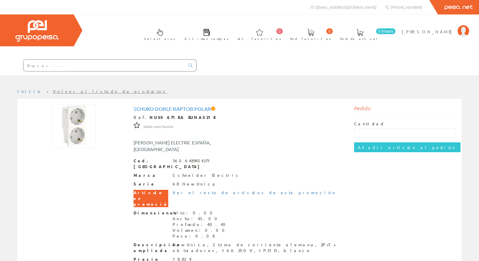
click at [67, 64] on input "text" at bounding box center [104, 66] width 162 height 12
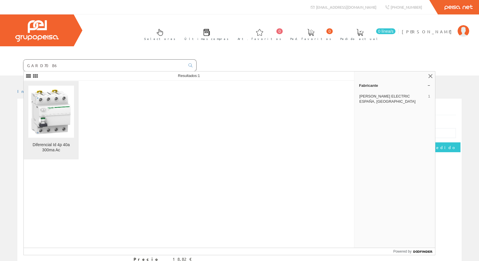
type input "GARD7086"
click at [63, 103] on img at bounding box center [51, 112] width 46 height 46
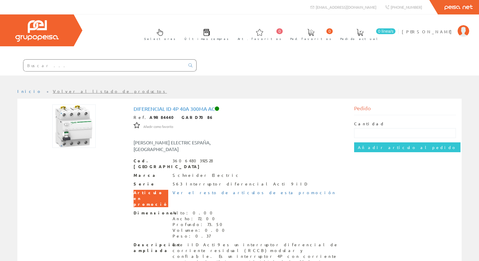
click at [68, 67] on input "text" at bounding box center [104, 66] width 162 height 12
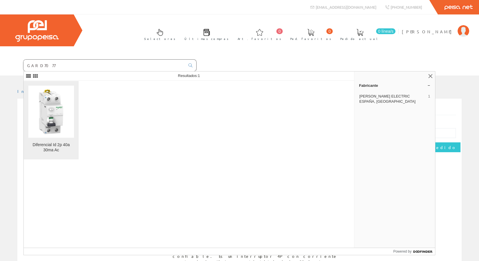
type input "GARD7077"
click at [45, 110] on img at bounding box center [51, 112] width 46 height 46
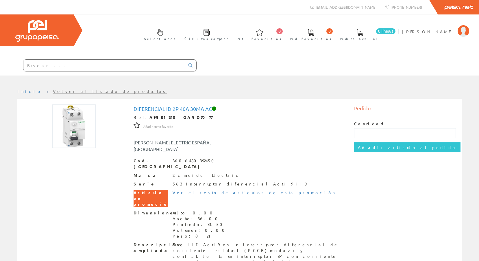
click at [58, 65] on input "text" at bounding box center [104, 66] width 162 height 12
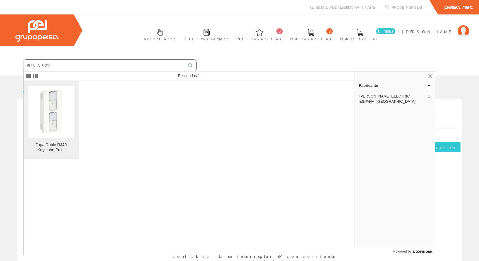
type input "EUNA5220"
click at [54, 104] on img at bounding box center [51, 112] width 46 height 46
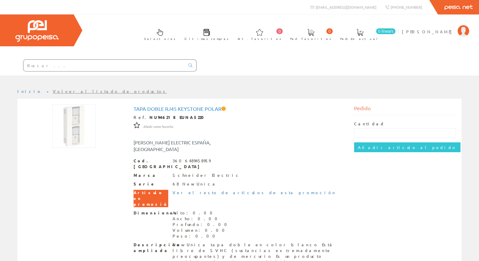
click at [92, 63] on input "text" at bounding box center [104, 66] width 162 height 12
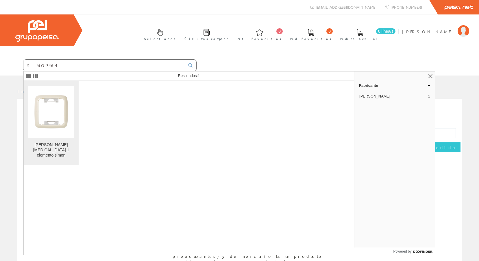
type input "SIMO3464"
click at [65, 105] on img at bounding box center [51, 112] width 46 height 46
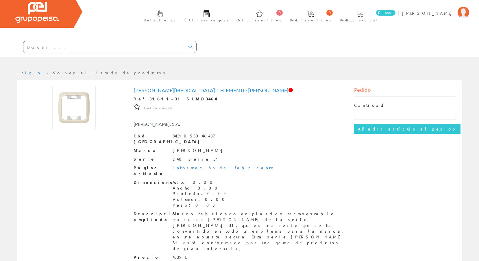
scroll to position [29, 0]
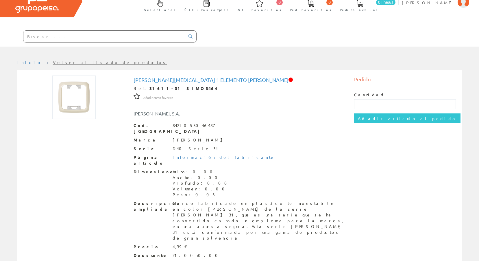
click at [86, 39] on input "text" at bounding box center [104, 37] width 162 height 12
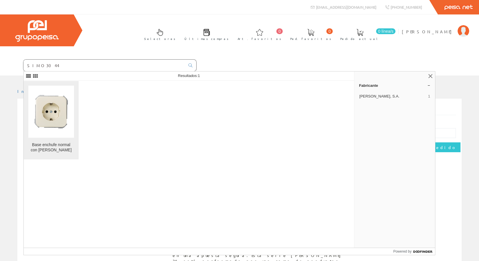
type input "SIMO3044"
click at [49, 118] on img at bounding box center [51, 112] width 46 height 46
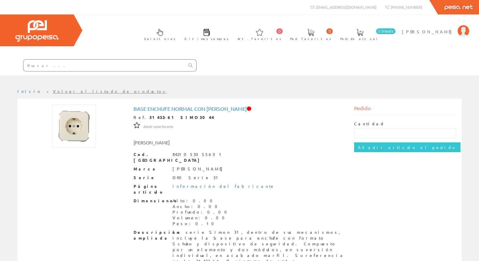
click at [60, 60] on input "text" at bounding box center [104, 66] width 162 height 12
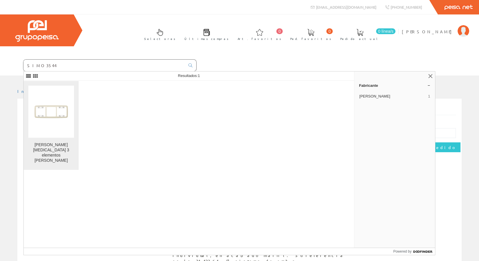
type input "SIMO3544"
click at [43, 101] on img at bounding box center [51, 112] width 46 height 46
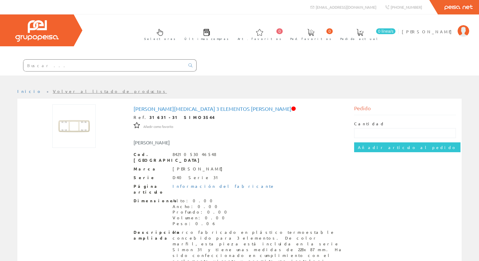
click at [57, 58] on div at bounding box center [98, 66] width 197 height 20
click at [59, 64] on input "text" at bounding box center [104, 66] width 162 height 12
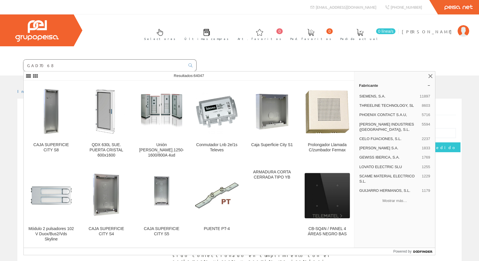
drag, startPoint x: 63, startPoint y: 62, endPoint x: -1, endPoint y: 77, distance: 65.9
click at [0, 77] on html "info@peisa.com Peisa Net 0 0" at bounding box center [239, 130] width 479 height 261
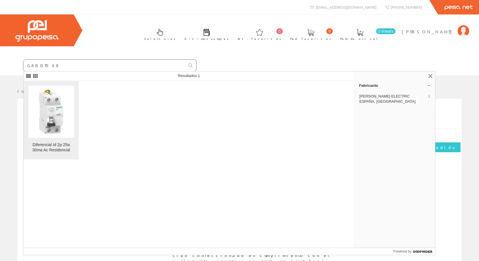
type input "GARD7068"
click at [44, 99] on img at bounding box center [51, 112] width 46 height 46
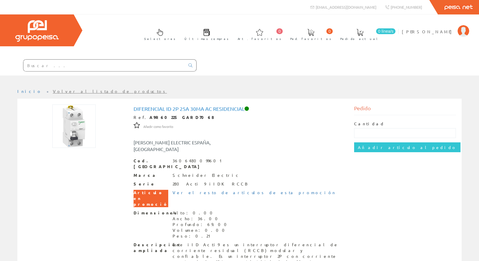
click at [34, 70] on input "text" at bounding box center [104, 66] width 162 height 12
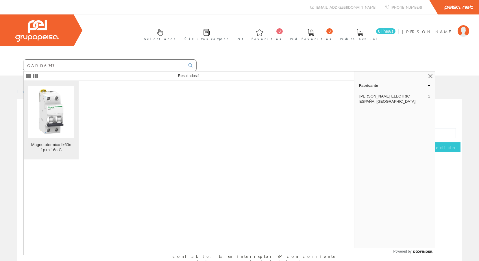
type input "GARD6747"
click at [51, 101] on img at bounding box center [51, 112] width 46 height 46
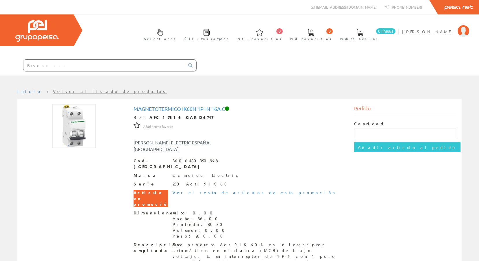
click at [68, 69] on input "text" at bounding box center [104, 66] width 162 height 12
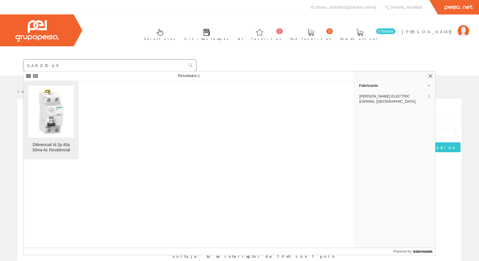
type input "GARD7069"
click at [24, 124] on link "Diferencial Id 2p 40a 30ma Ac Residencial" at bounding box center [51, 120] width 55 height 78
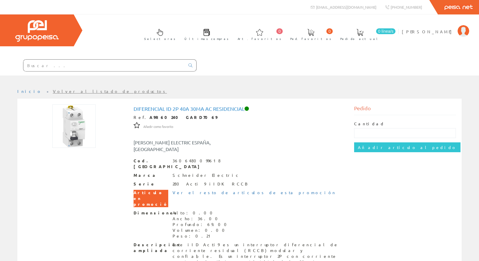
click at [63, 65] on input "text" at bounding box center [104, 66] width 162 height 12
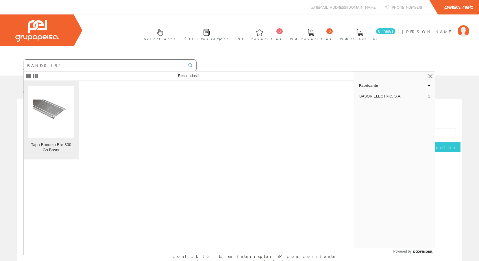
type input "BAND0154"
click at [46, 109] on img at bounding box center [51, 111] width 37 height 25
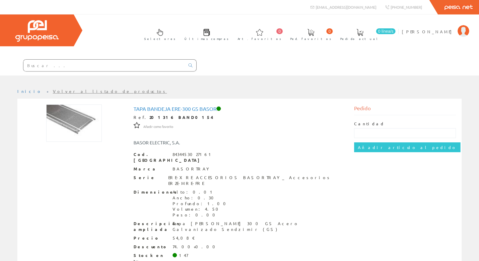
click at [66, 64] on input "text" at bounding box center [104, 66] width 162 height 12
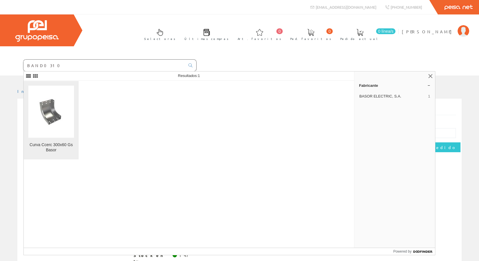
type input "BAND0310"
click at [52, 113] on img at bounding box center [51, 111] width 37 height 27
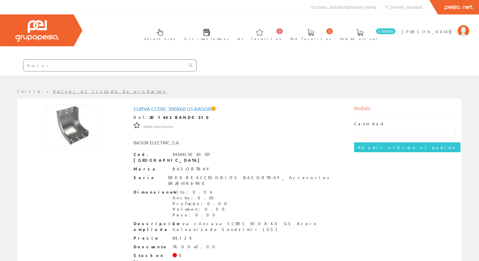
click at [59, 64] on input "text" at bounding box center [104, 66] width 162 height 12
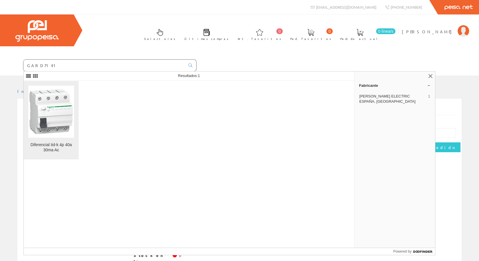
type input "GARD7141"
click at [41, 103] on img at bounding box center [51, 112] width 46 height 46
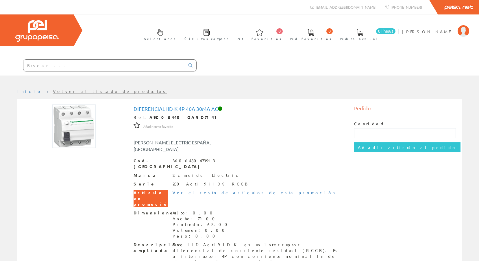
click at [52, 68] on input "text" at bounding box center [104, 66] width 162 height 12
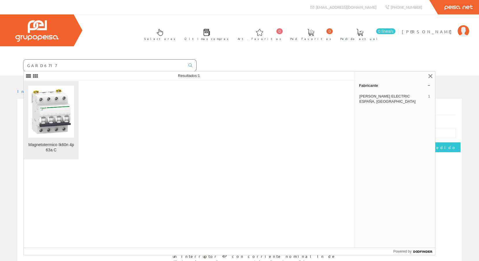
type input "GARD6717"
click at [55, 102] on img at bounding box center [51, 112] width 46 height 46
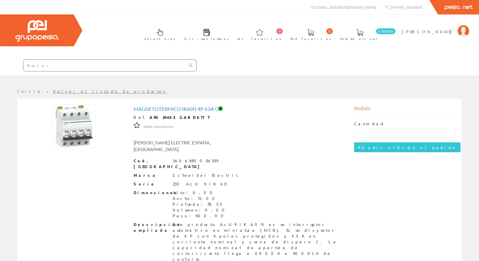
click at [59, 69] on input "text" at bounding box center [104, 66] width 162 height 12
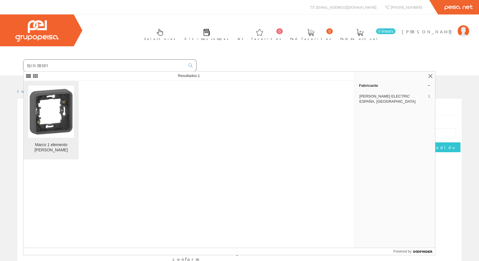
type input "EUNE8381"
click at [60, 98] on img at bounding box center [51, 112] width 46 height 46
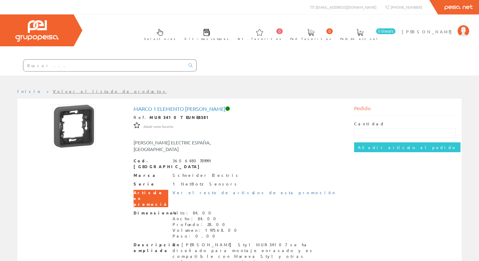
click at [54, 65] on input "text" at bounding box center [104, 66] width 162 height 12
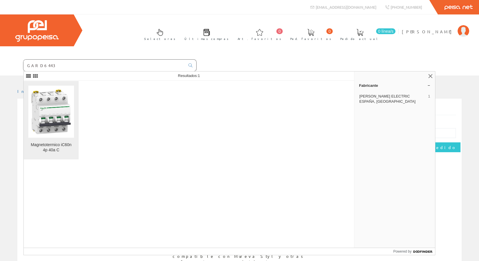
type input "GARD6443"
click at [48, 107] on img at bounding box center [51, 112] width 46 height 46
